Goal: Task Accomplishment & Management: Manage account settings

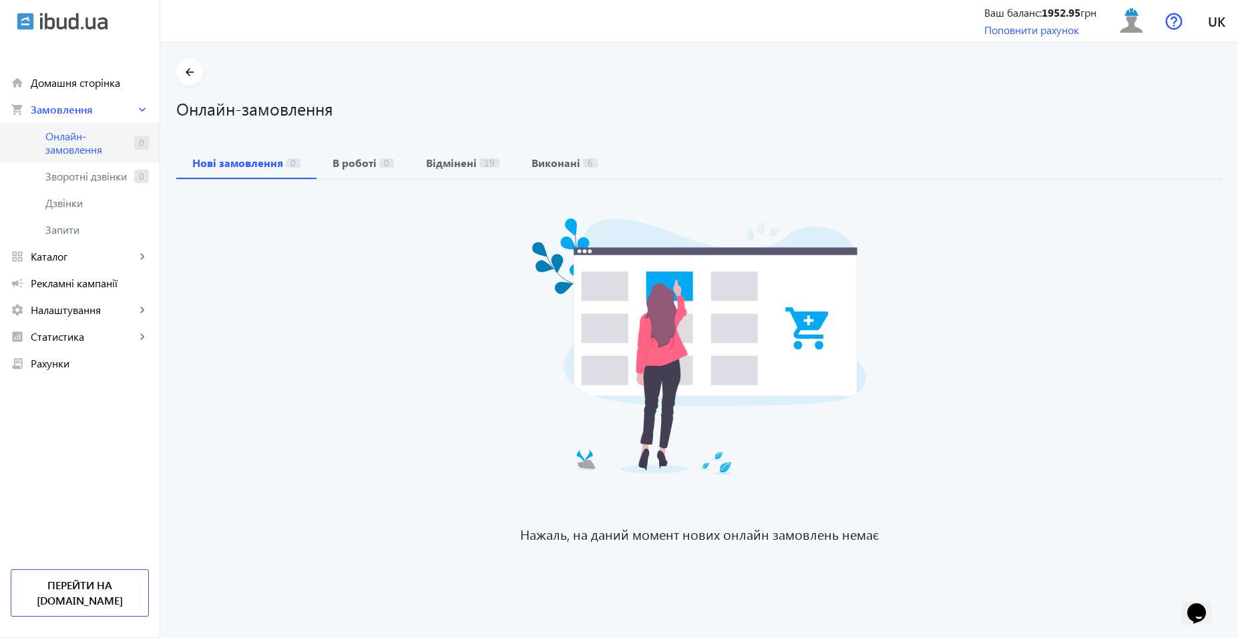
click at [71, 143] on span "Онлайн-замовлення" at bounding box center [86, 143] width 83 height 27
click at [99, 148] on span "Онлайн-замовлення" at bounding box center [86, 143] width 83 height 27
click at [68, 146] on span "Онлайн-замовлення" at bounding box center [86, 143] width 83 height 27
